Goal: Navigation & Orientation: Find specific page/section

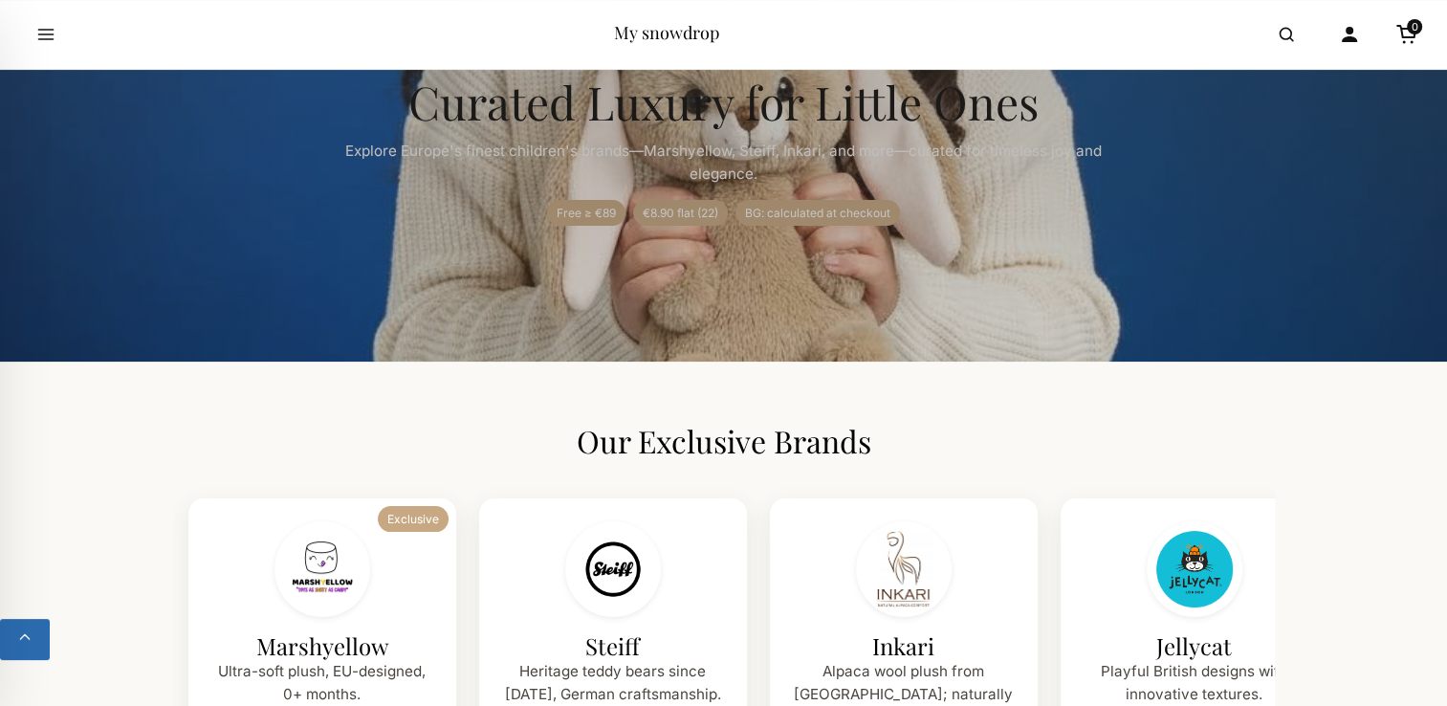
scroll to position [421, 0]
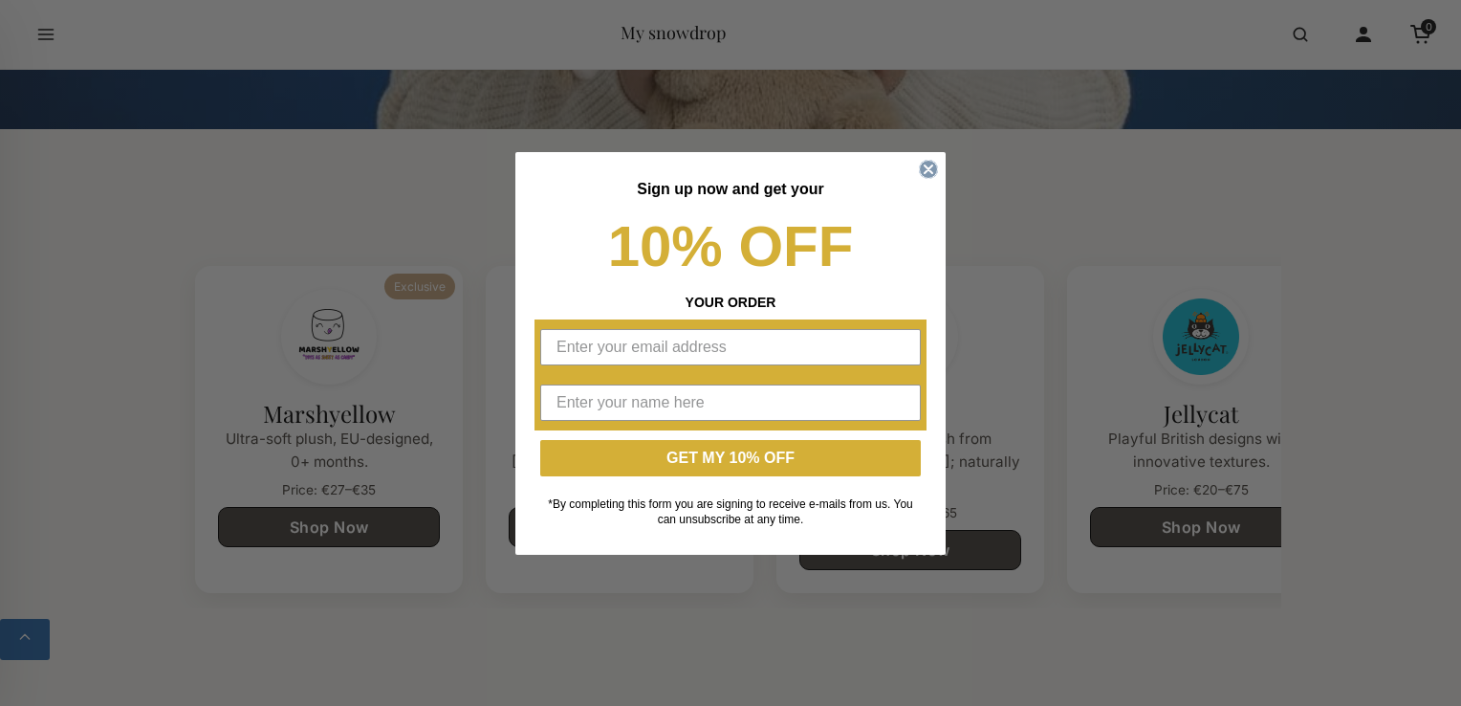
click at [926, 165] on circle "Close dialog" at bounding box center [929, 169] width 18 height 18
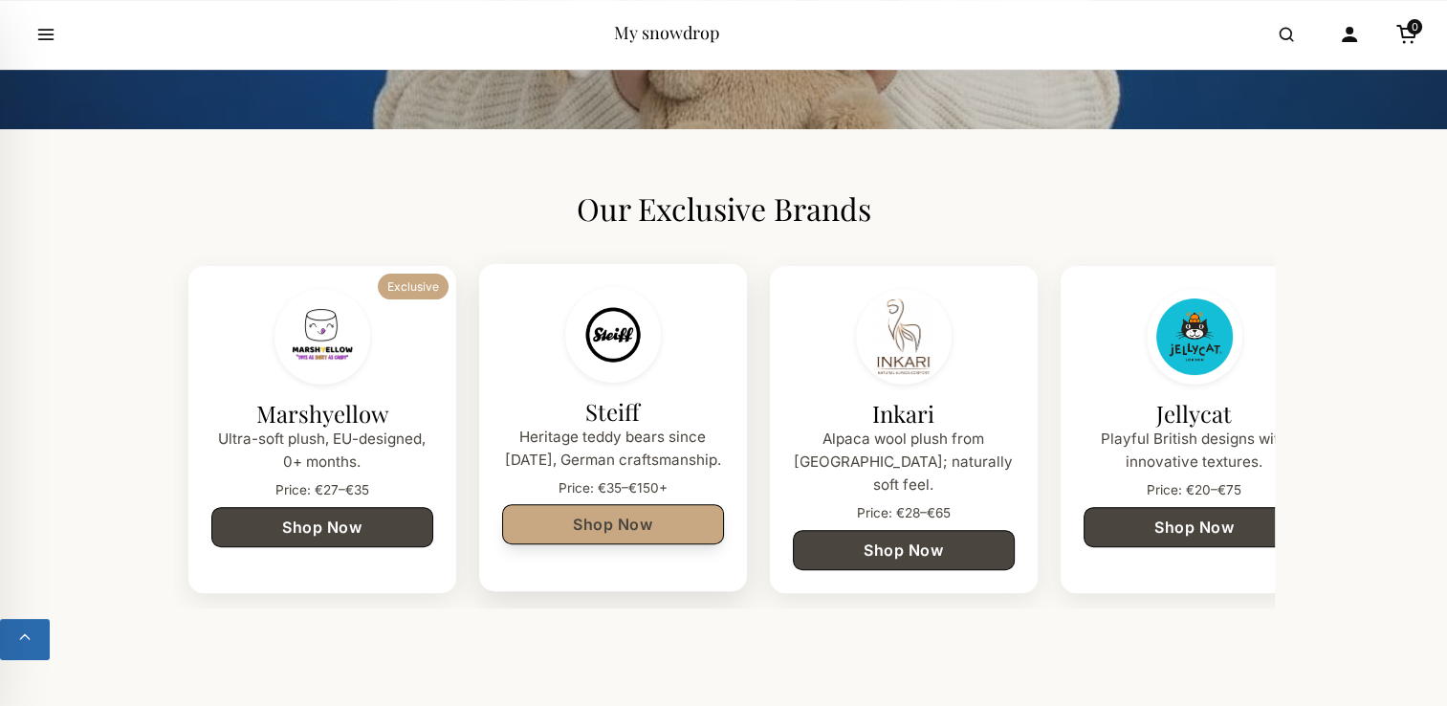
click at [703, 516] on link "Shop Now" at bounding box center [613, 524] width 222 height 40
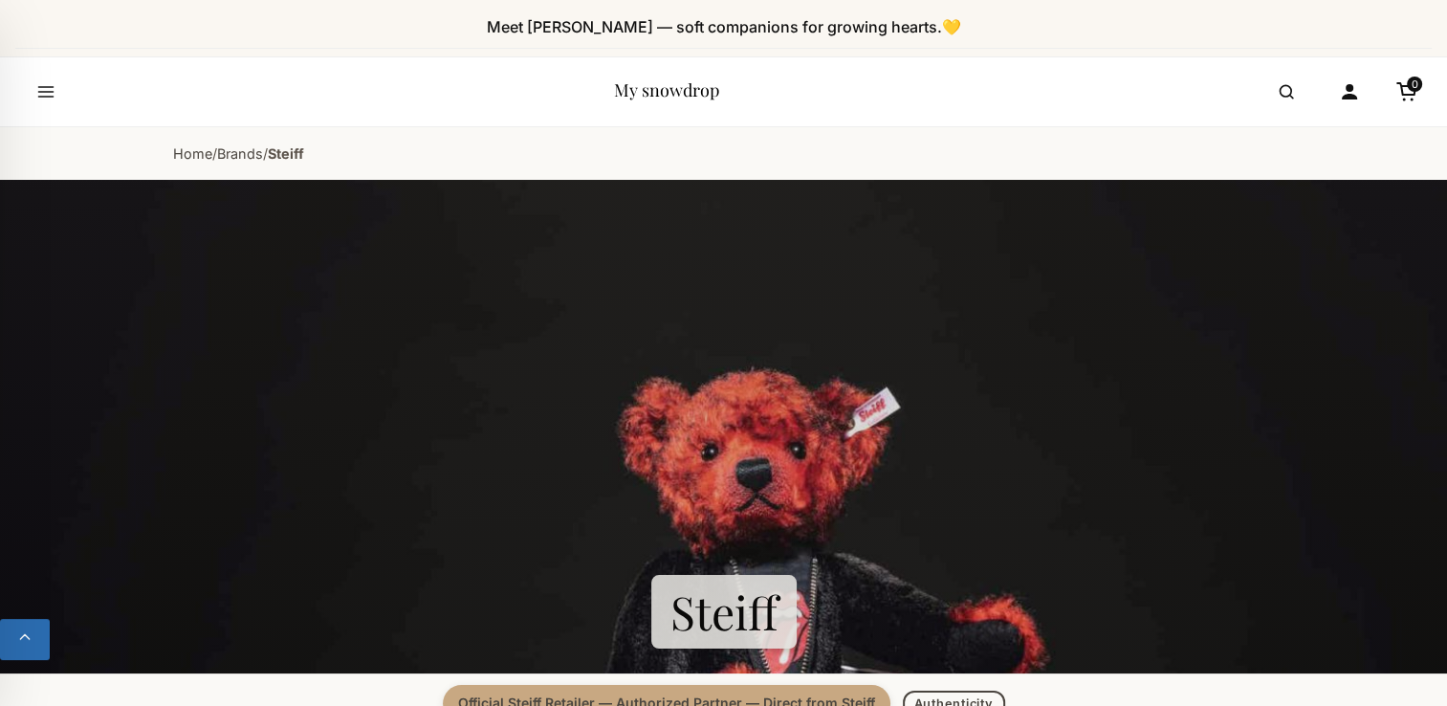
click at [1013, 256] on section "Steiff" at bounding box center [723, 427] width 1447 height 494
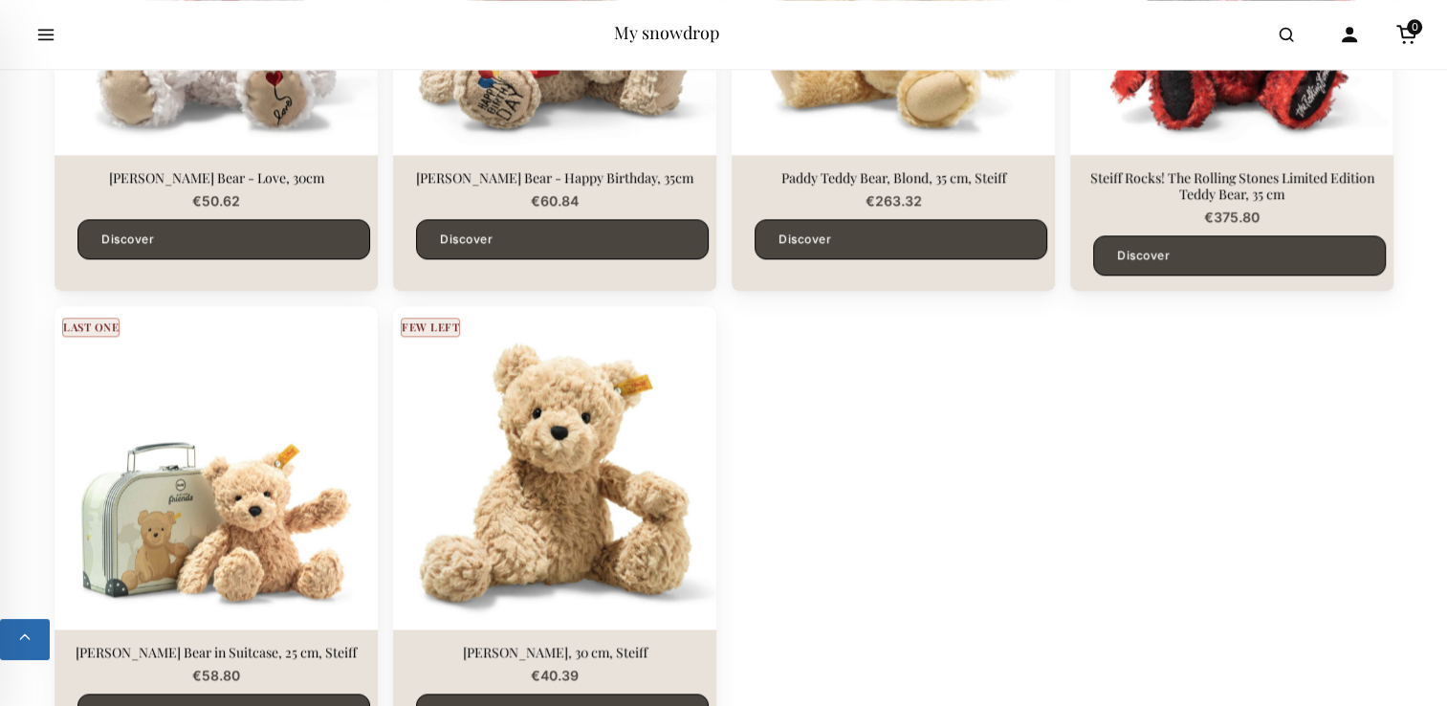
scroll to position [2295, 0]
